Goal: Transaction & Acquisition: Download file/media

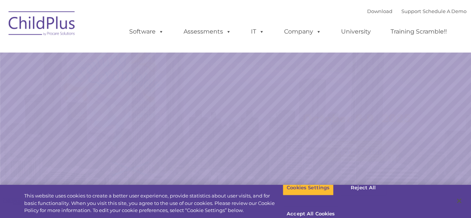
select select "MEDIUM"
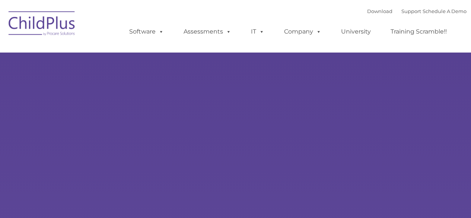
type input ""
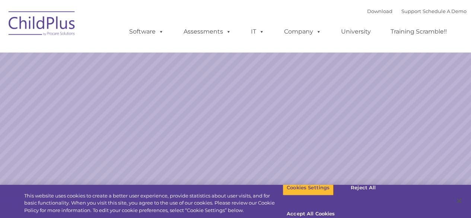
select select "MEDIUM"
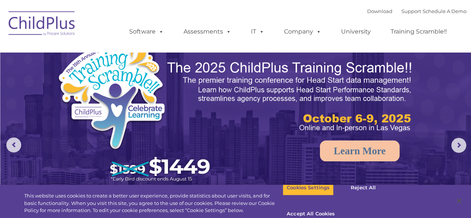
drag, startPoint x: 470, startPoint y: 22, endPoint x: 468, endPoint y: 53, distance: 31.3
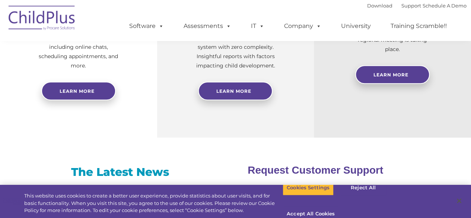
scroll to position [392, 0]
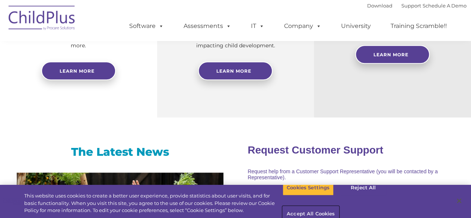
click at [339, 206] on button "Accept All Cookies" at bounding box center [310, 214] width 56 height 16
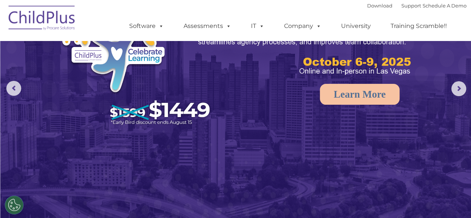
scroll to position [0, 0]
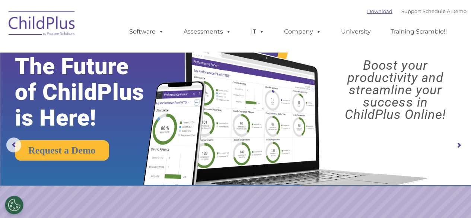
click at [372, 13] on link "Download" at bounding box center [379, 11] width 25 height 6
